Goal: Information Seeking & Learning: Learn about a topic

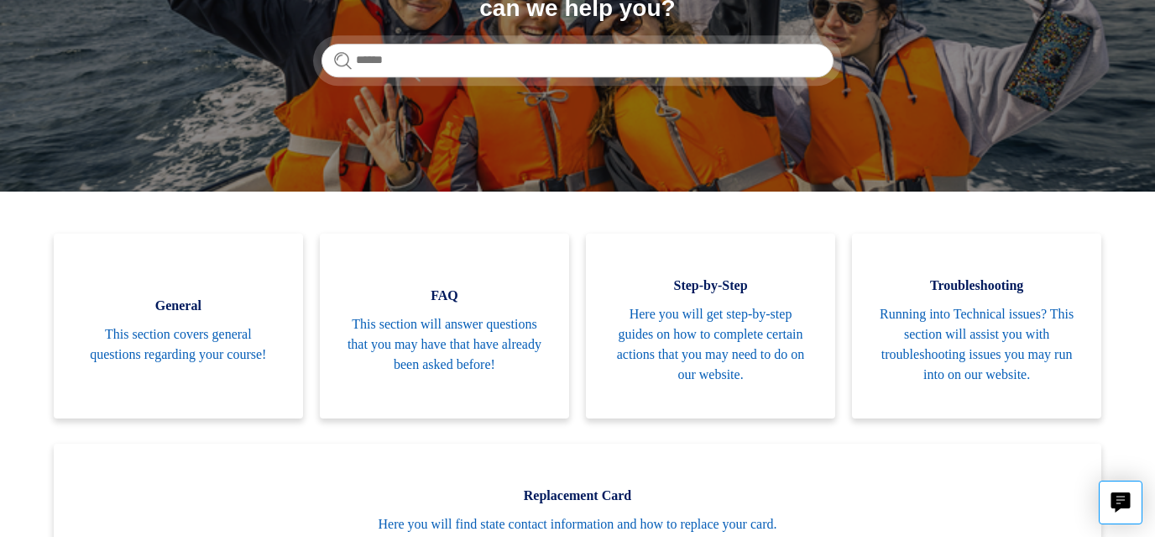
scroll to position [252, 0]
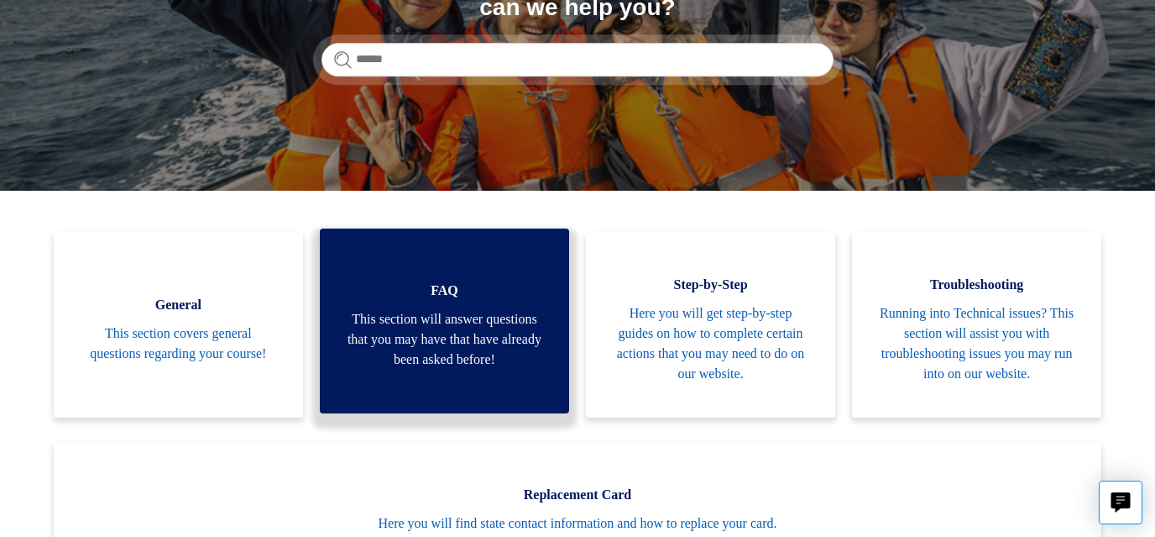
click at [440, 343] on span "This section will answer questions that you may have that have already been ask…" at bounding box center [444, 339] width 199 height 60
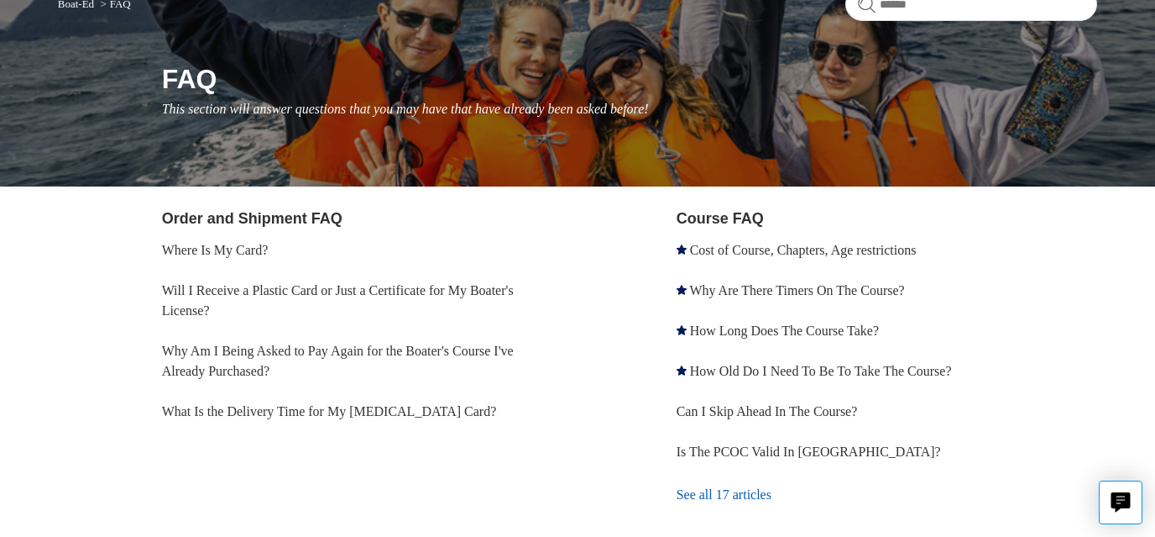
scroll to position [168, 0]
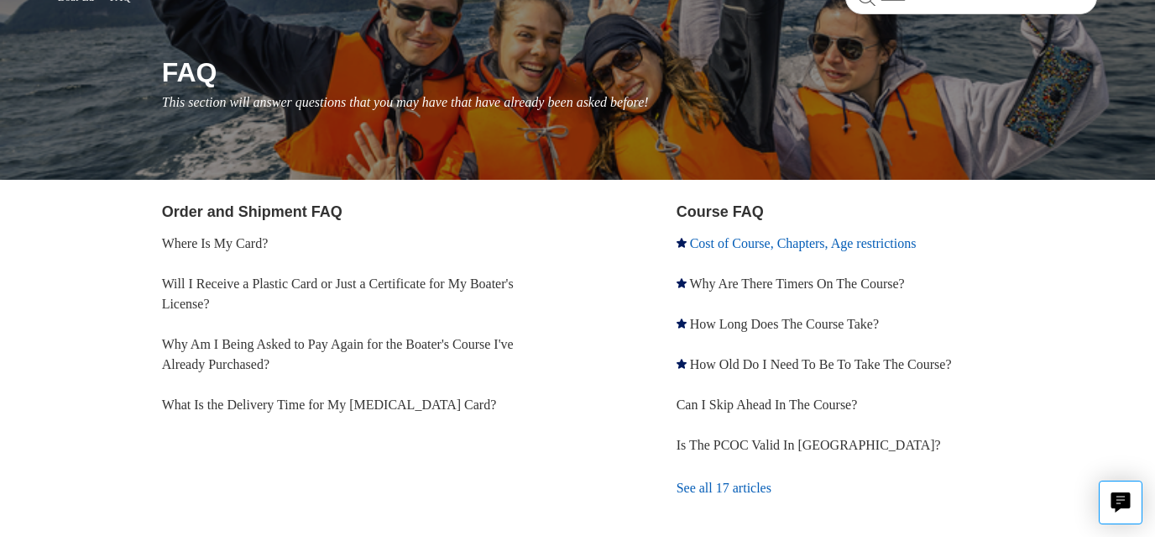
click at [750, 245] on link "Cost of Course, Chapters, Age restrictions" at bounding box center [803, 243] width 227 height 14
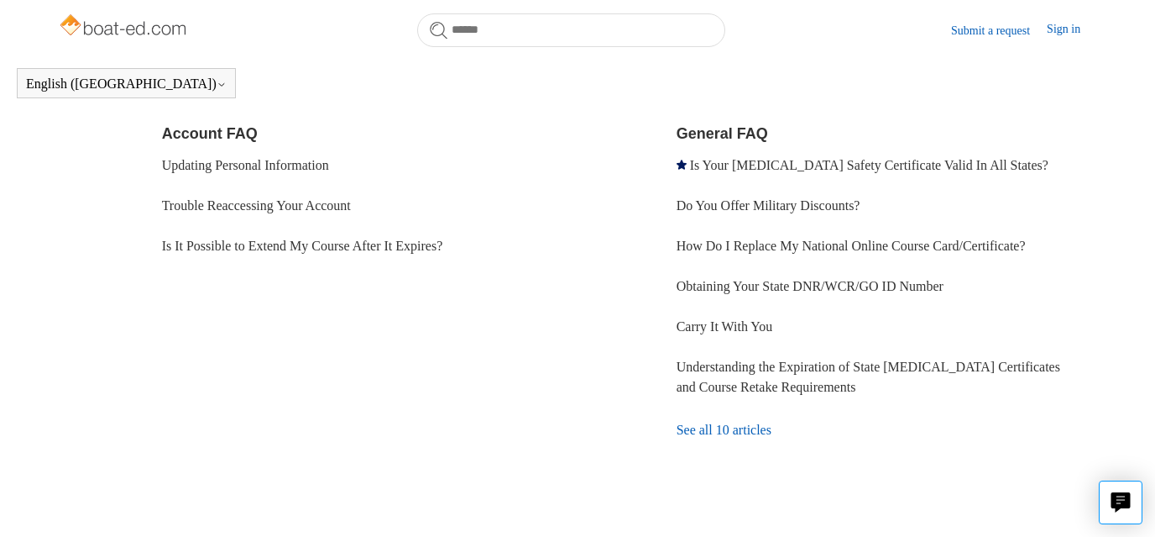
scroll to position [596, 0]
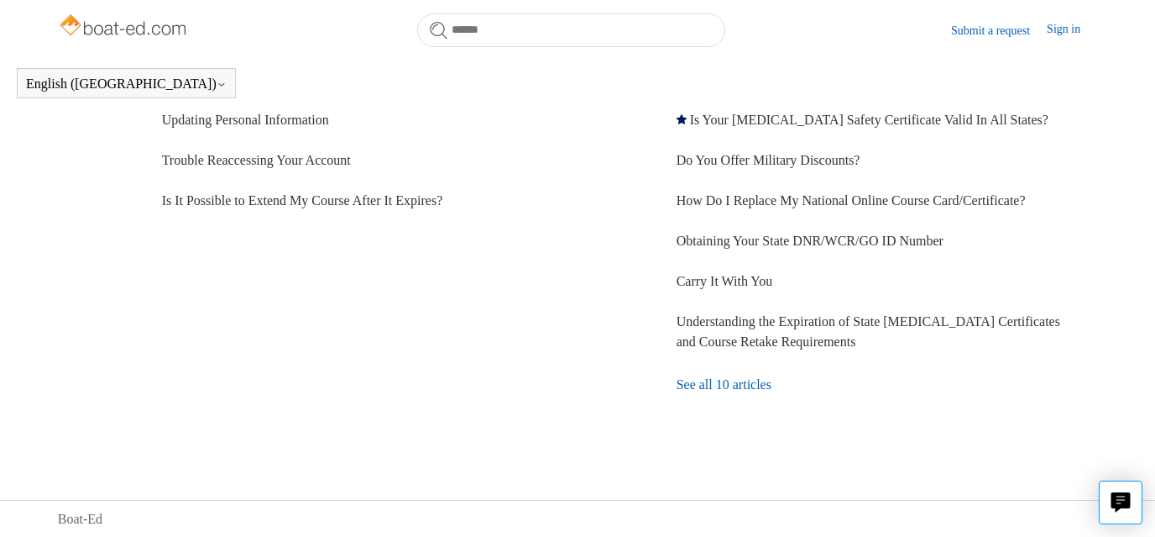
click at [743, 382] on link "See all 10 articles" at bounding box center [888, 384] width 422 height 45
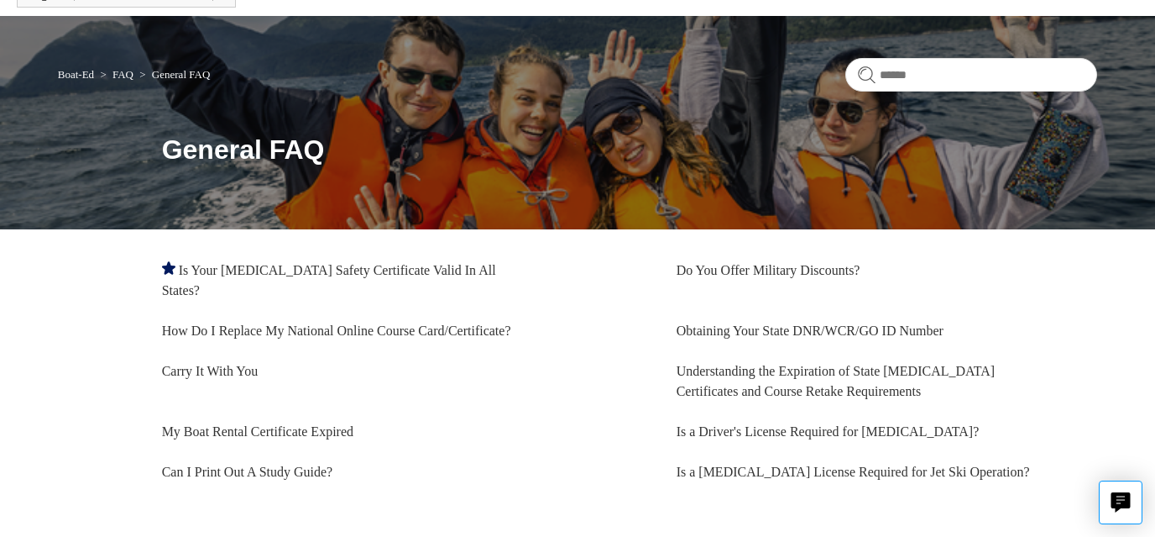
scroll to position [134, 0]
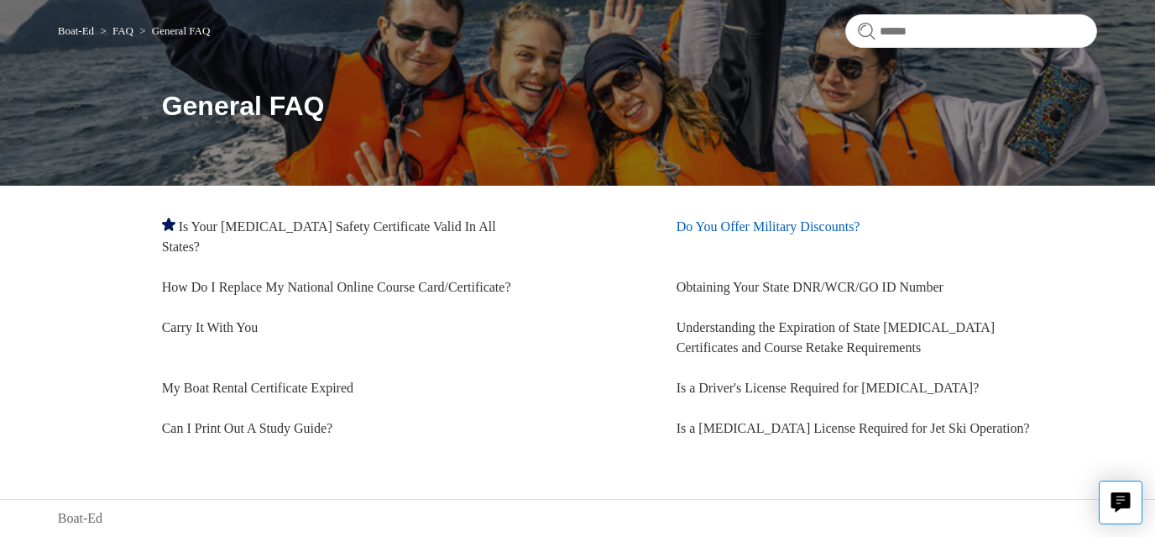
click at [755, 223] on link "Do You Offer Military Discounts?" at bounding box center [769, 226] width 184 height 14
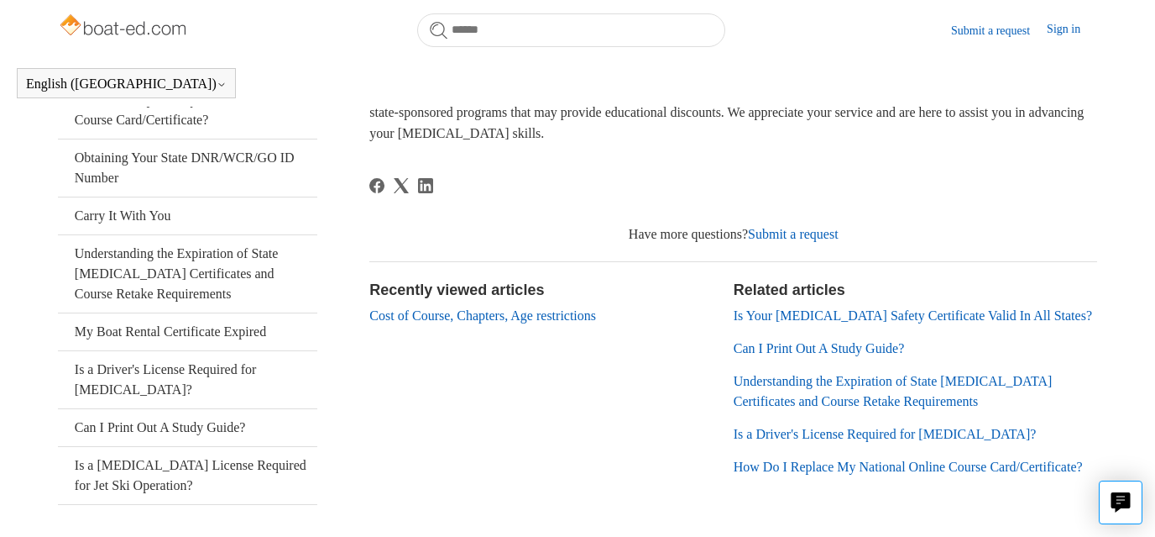
scroll to position [373, 0]
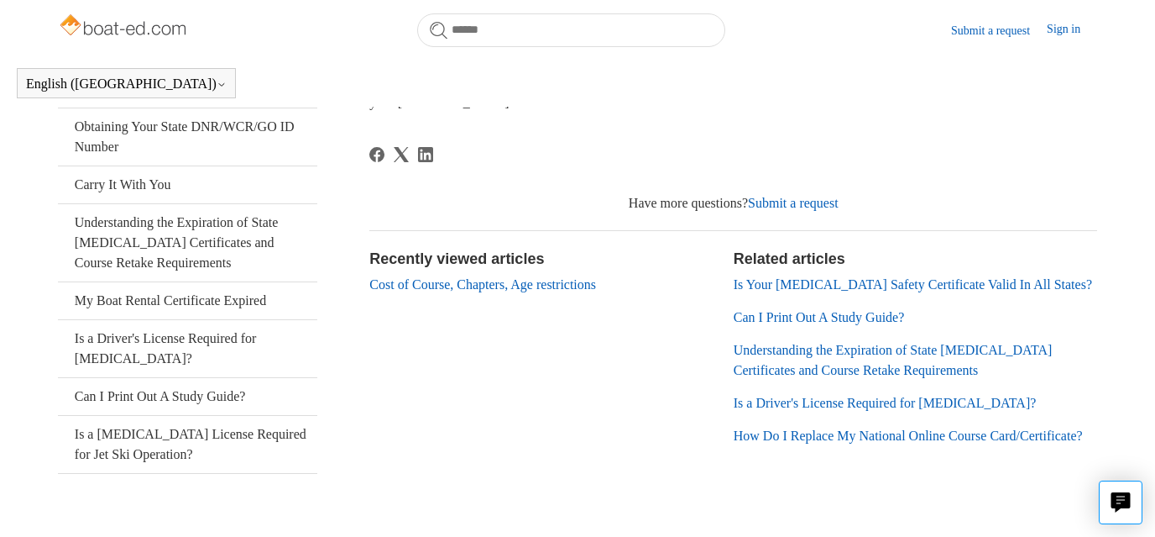
click at [794, 285] on link "Is Your [MEDICAL_DATA] Safety Certificate Valid In All States?" at bounding box center [913, 284] width 359 height 14
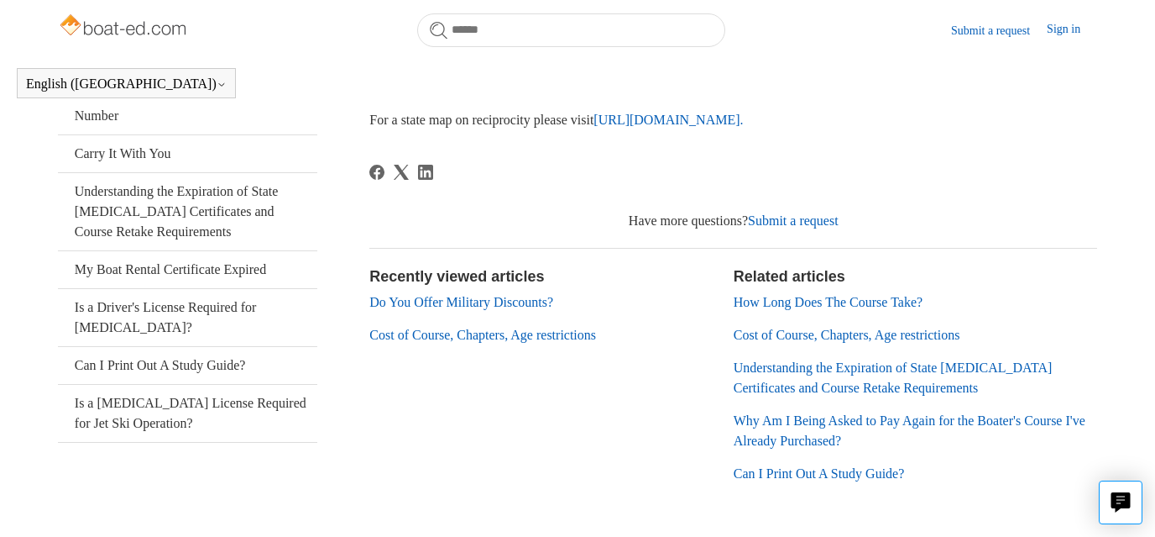
scroll to position [457, 0]
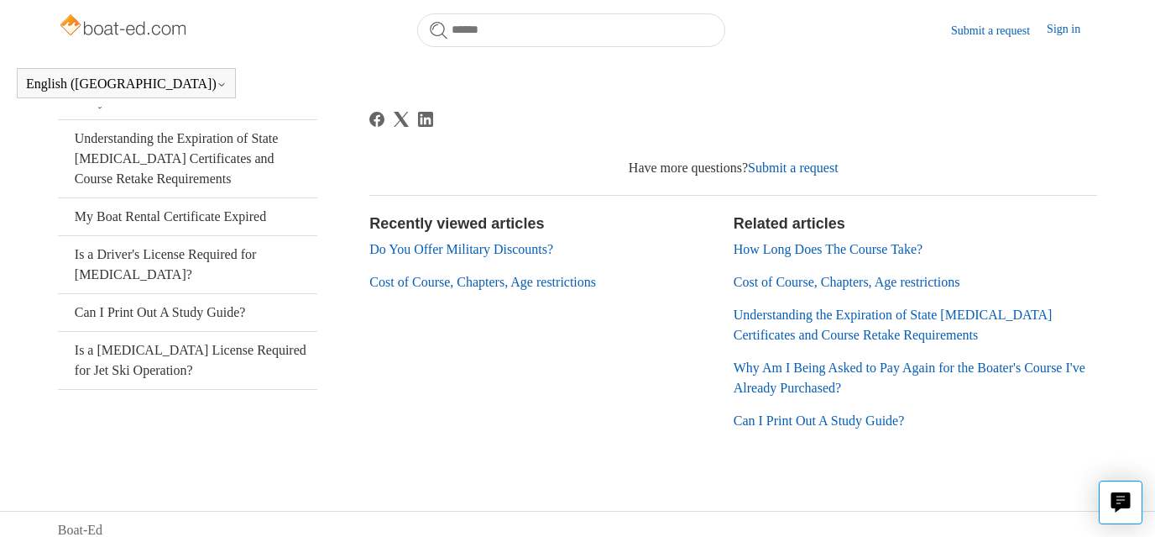
click at [494, 276] on link "Cost of Course, Chapters, Age restrictions" at bounding box center [482, 282] width 227 height 14
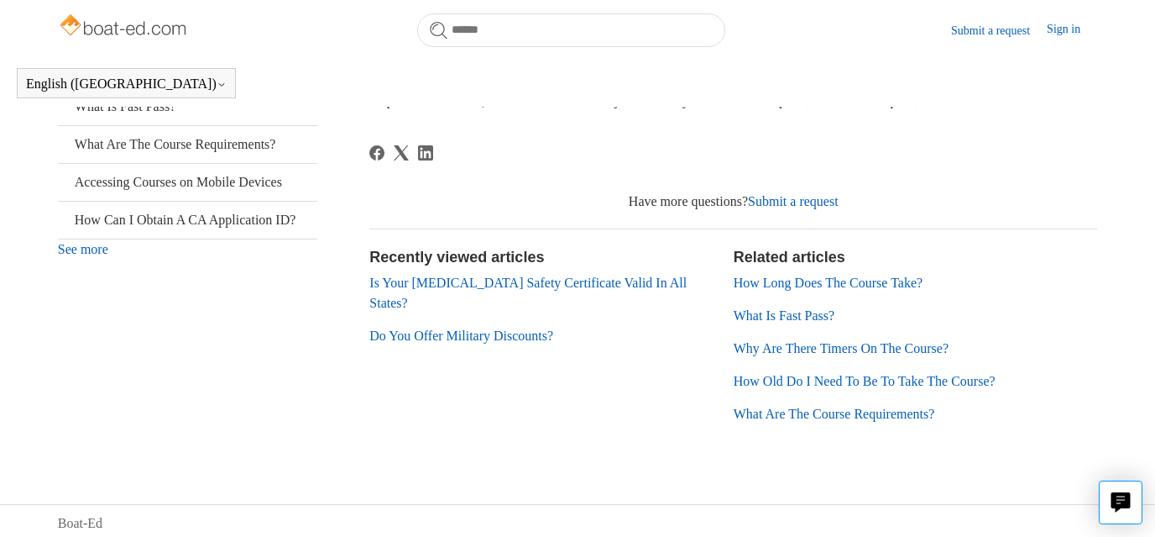
scroll to position [511, 0]
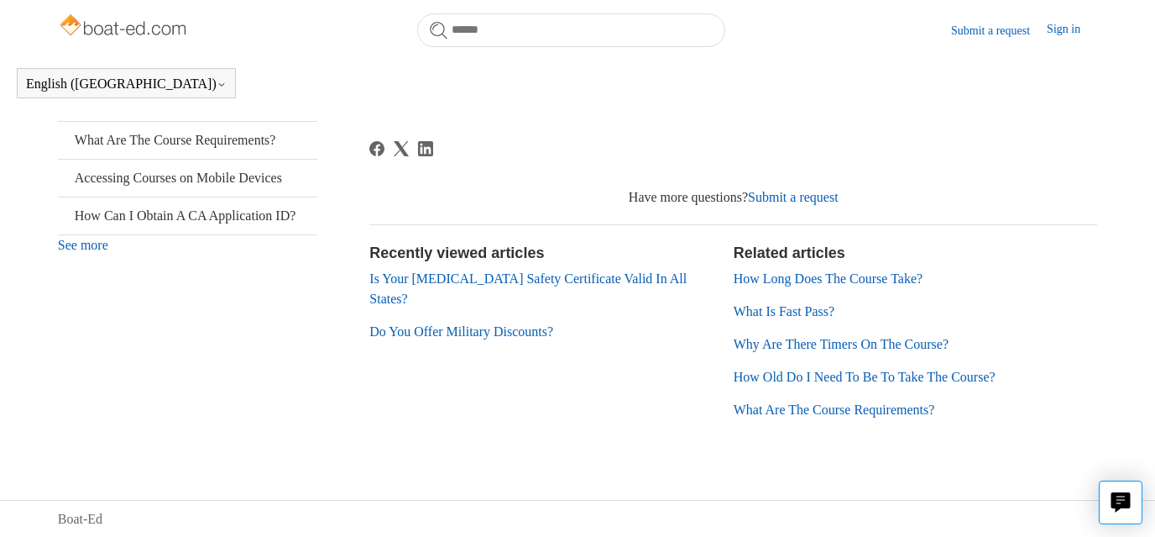
click at [815, 273] on link "How Long Does The Course Take?" at bounding box center [828, 278] width 189 height 14
